Goal: Entertainment & Leisure: Browse casually

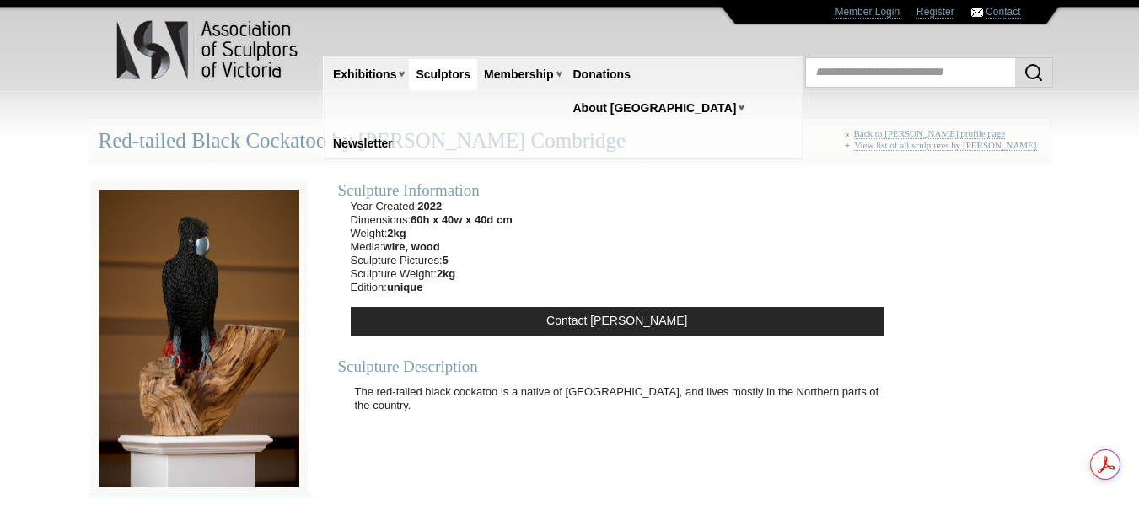
click at [201, 282] on img at bounding box center [198, 338] width 219 height 317
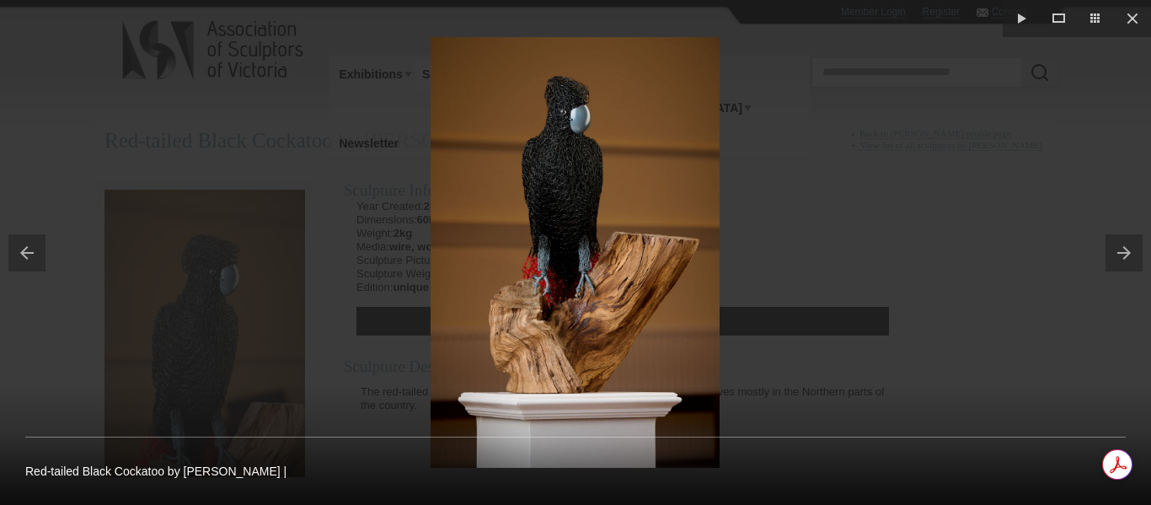
click at [1127, 245] on button at bounding box center [1129, 253] width 46 height 84
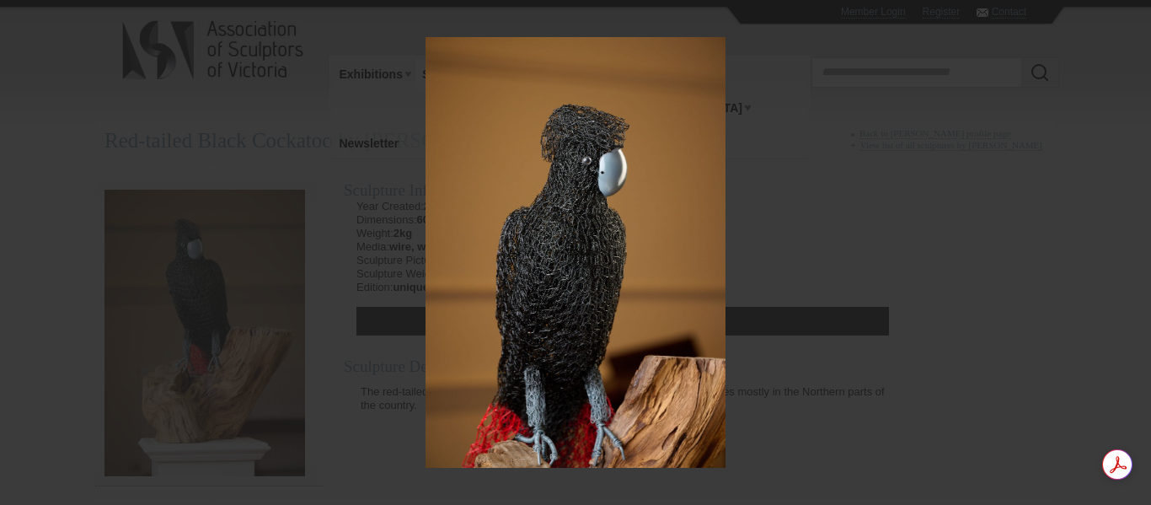
click at [1127, 245] on button at bounding box center [1129, 253] width 46 height 84
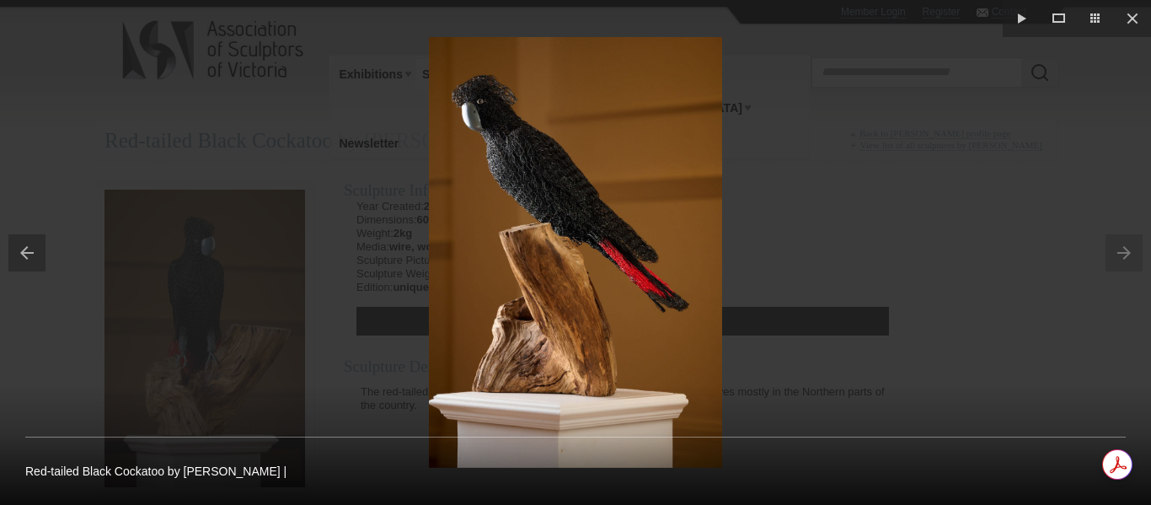
click at [26, 254] on button at bounding box center [23, 253] width 46 height 84
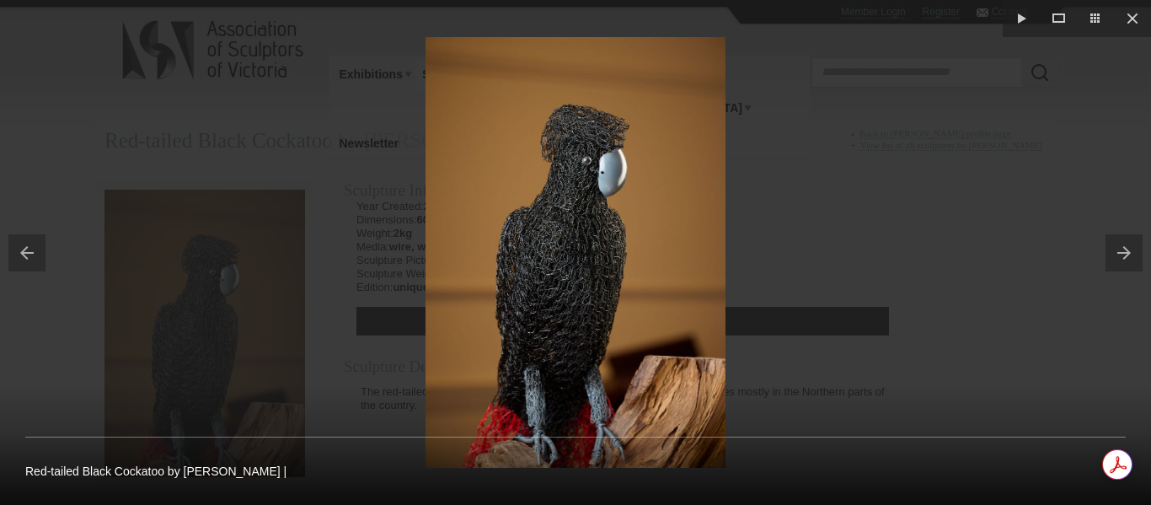
click at [26, 254] on button at bounding box center [23, 253] width 46 height 84
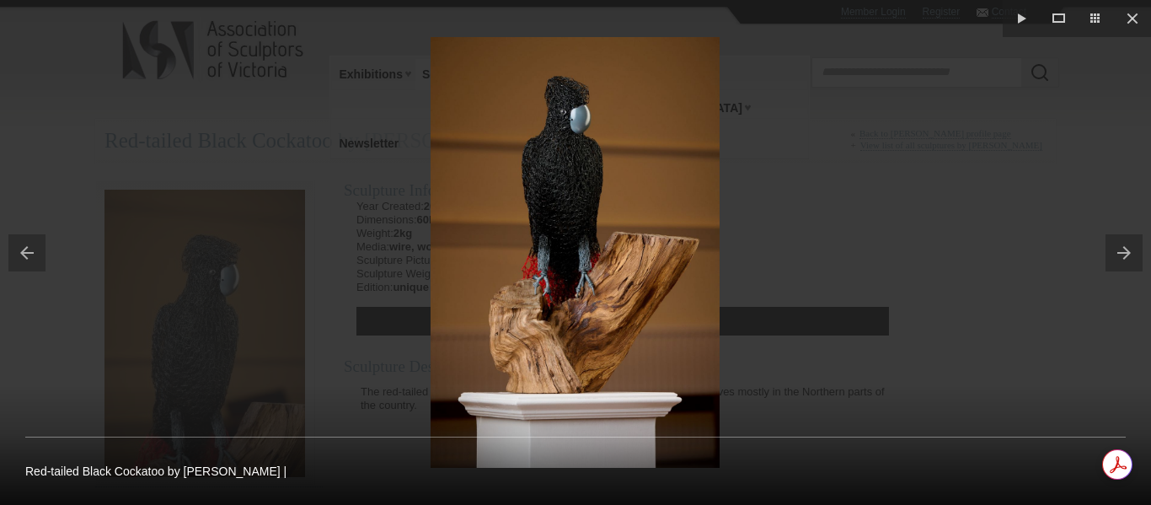
click at [26, 254] on button at bounding box center [23, 253] width 46 height 84
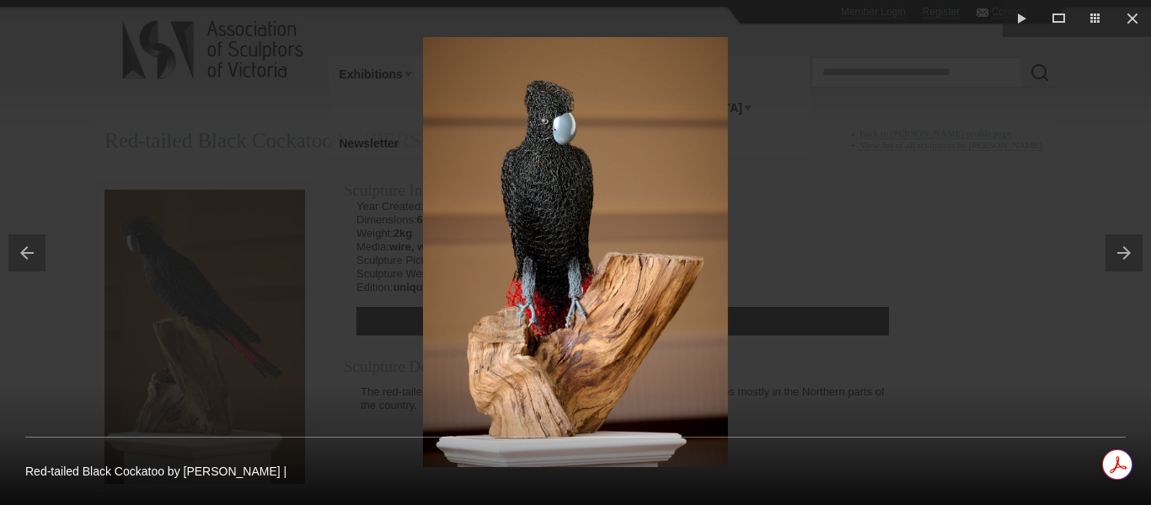
click at [26, 254] on button at bounding box center [23, 253] width 46 height 84
